Goal: Task Accomplishment & Management: Manage account settings

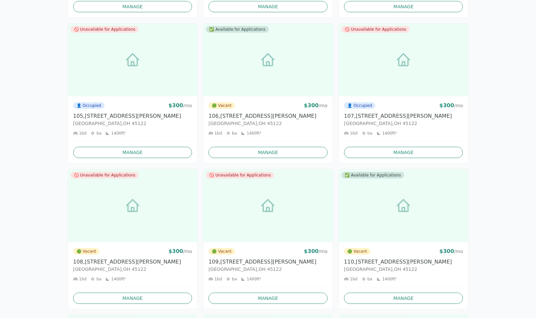
scroll to position [269, 0]
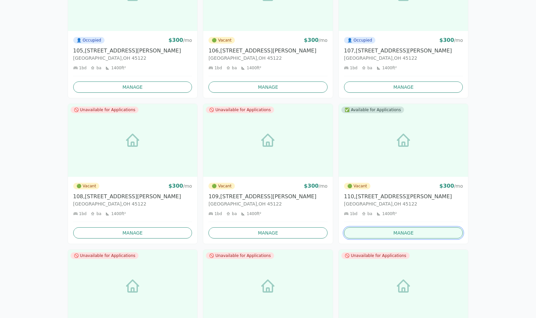
click at [392, 230] on link "Manage" at bounding box center [403, 232] width 119 height 11
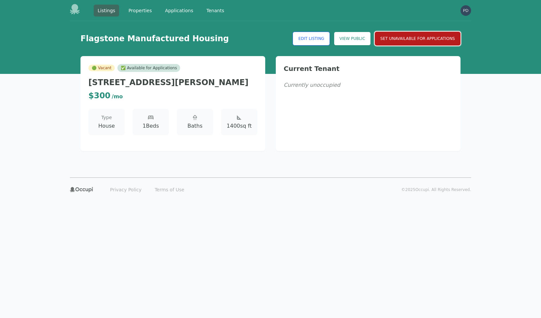
click at [402, 39] on button "Set Unavailable for Applications" at bounding box center [418, 39] width 86 height 14
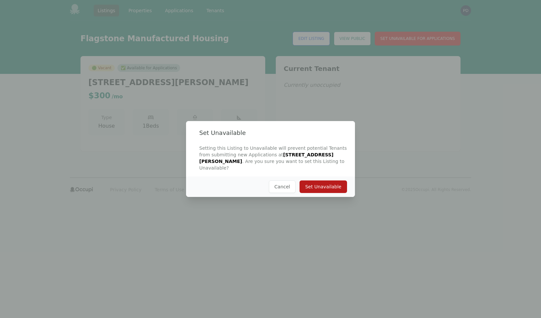
click at [320, 182] on button "Set Unavailable" at bounding box center [324, 186] width 48 height 13
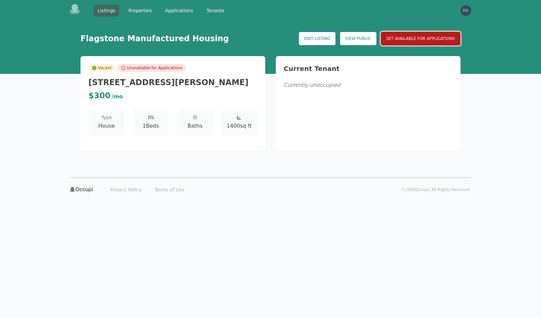
click at [404, 40] on button "Set Available for Applications" at bounding box center [421, 39] width 80 height 14
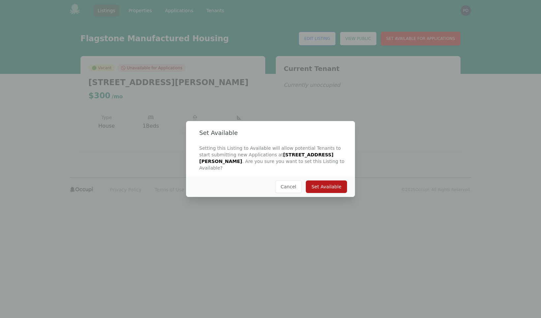
click at [322, 182] on button "Set Available" at bounding box center [326, 186] width 41 height 13
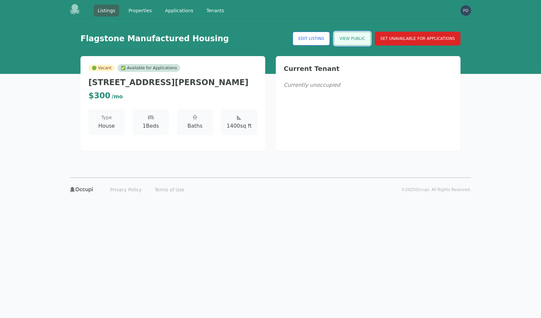
click at [354, 40] on link "View Public" at bounding box center [352, 39] width 37 height 14
